Goal: Task Accomplishment & Management: Manage account settings

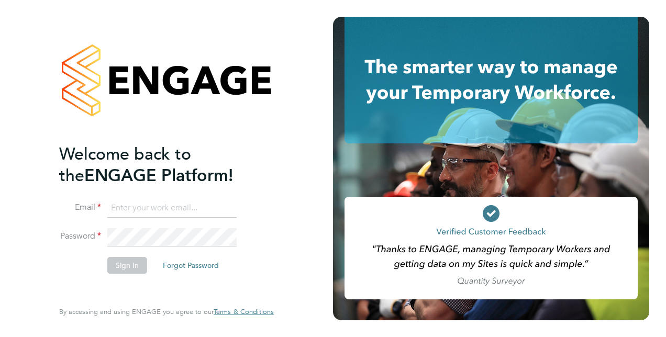
type input "[PERSON_NAME][EMAIL_ADDRESS][DOMAIN_NAME]"
click at [126, 263] on button "Sign In" at bounding box center [127, 265] width 40 height 17
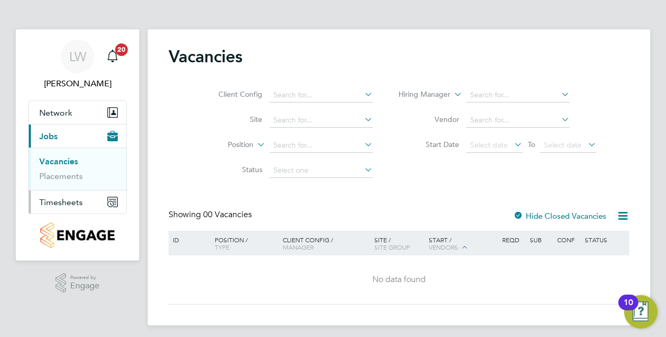
click at [71, 202] on span "Timesheets" at bounding box center [60, 202] width 43 height 10
click at [75, 199] on span "Timesheets" at bounding box center [60, 202] width 43 height 10
click at [75, 184] on link "Timesheets" at bounding box center [60, 185] width 43 height 10
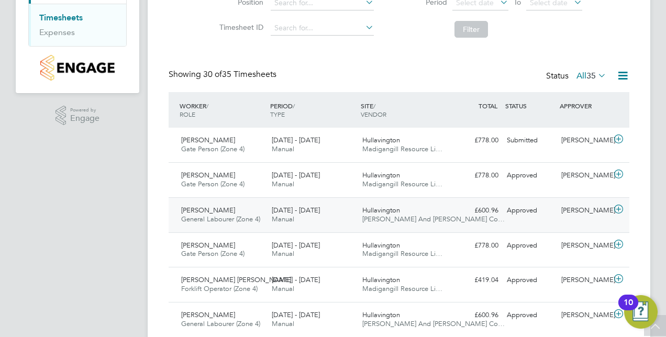
click at [619, 212] on icon at bounding box center [618, 209] width 13 height 8
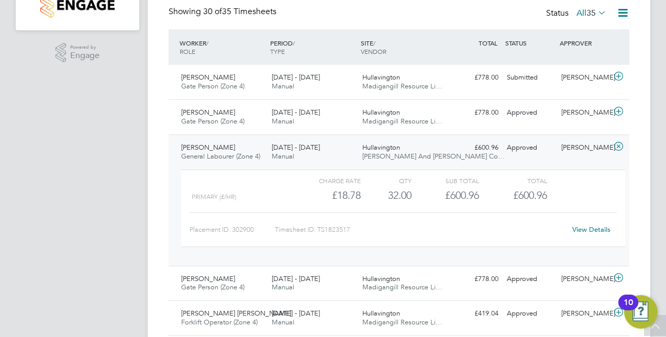
click at [598, 228] on link "View Details" at bounding box center [592, 229] width 38 height 9
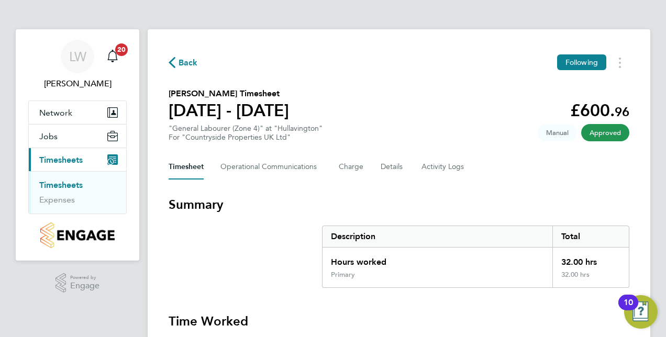
click at [70, 188] on link "Timesheets" at bounding box center [60, 185] width 43 height 10
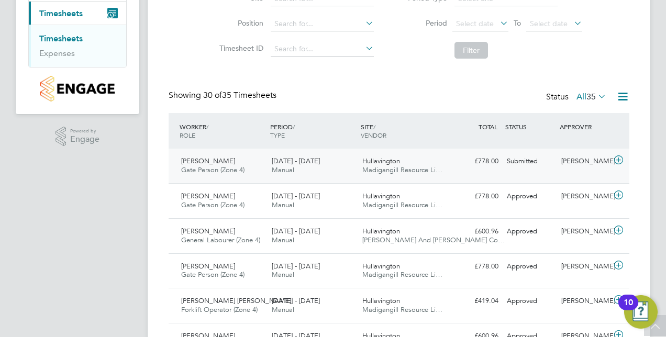
click at [621, 161] on icon at bounding box center [618, 160] width 13 height 8
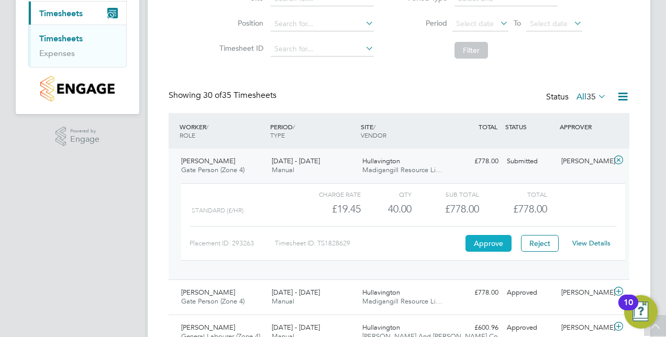
click at [484, 241] on button "Approve" at bounding box center [489, 243] width 46 height 17
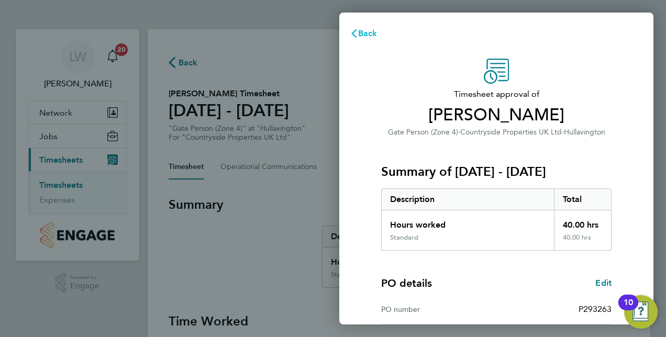
drag, startPoint x: 406, startPoint y: 44, endPoint x: 381, endPoint y: 39, distance: 25.7
click at [381, 39] on div "Back" at bounding box center [496, 33] width 314 height 25
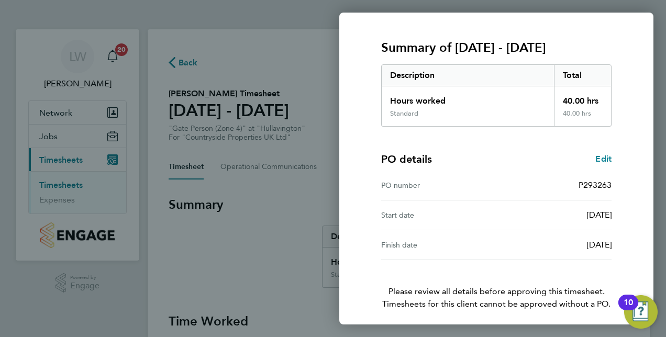
scroll to position [163, 0]
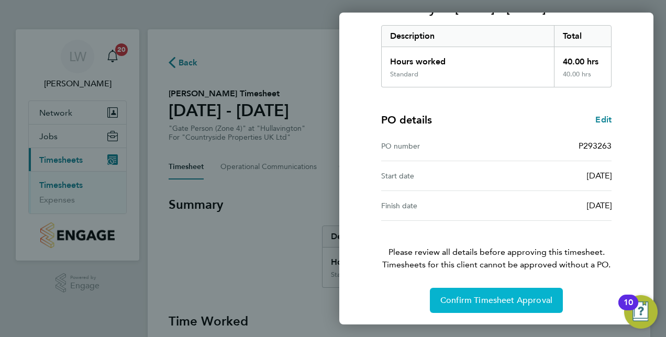
drag, startPoint x: 486, startPoint y: 301, endPoint x: 480, endPoint y: 301, distance: 5.8
click at [480, 301] on span "Confirm Timesheet Approval" at bounding box center [497, 300] width 112 height 10
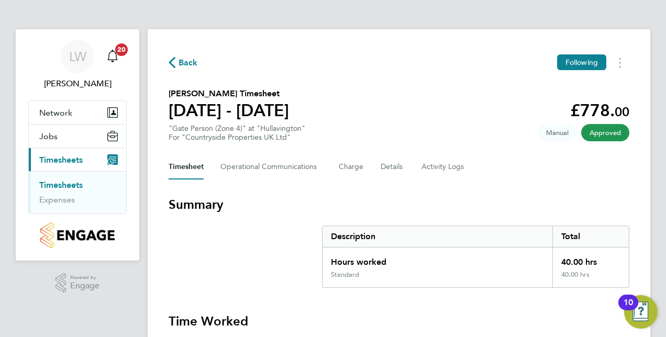
click at [56, 187] on link "Timesheets" at bounding box center [60, 185] width 43 height 10
